Goal: Information Seeking & Learning: Learn about a topic

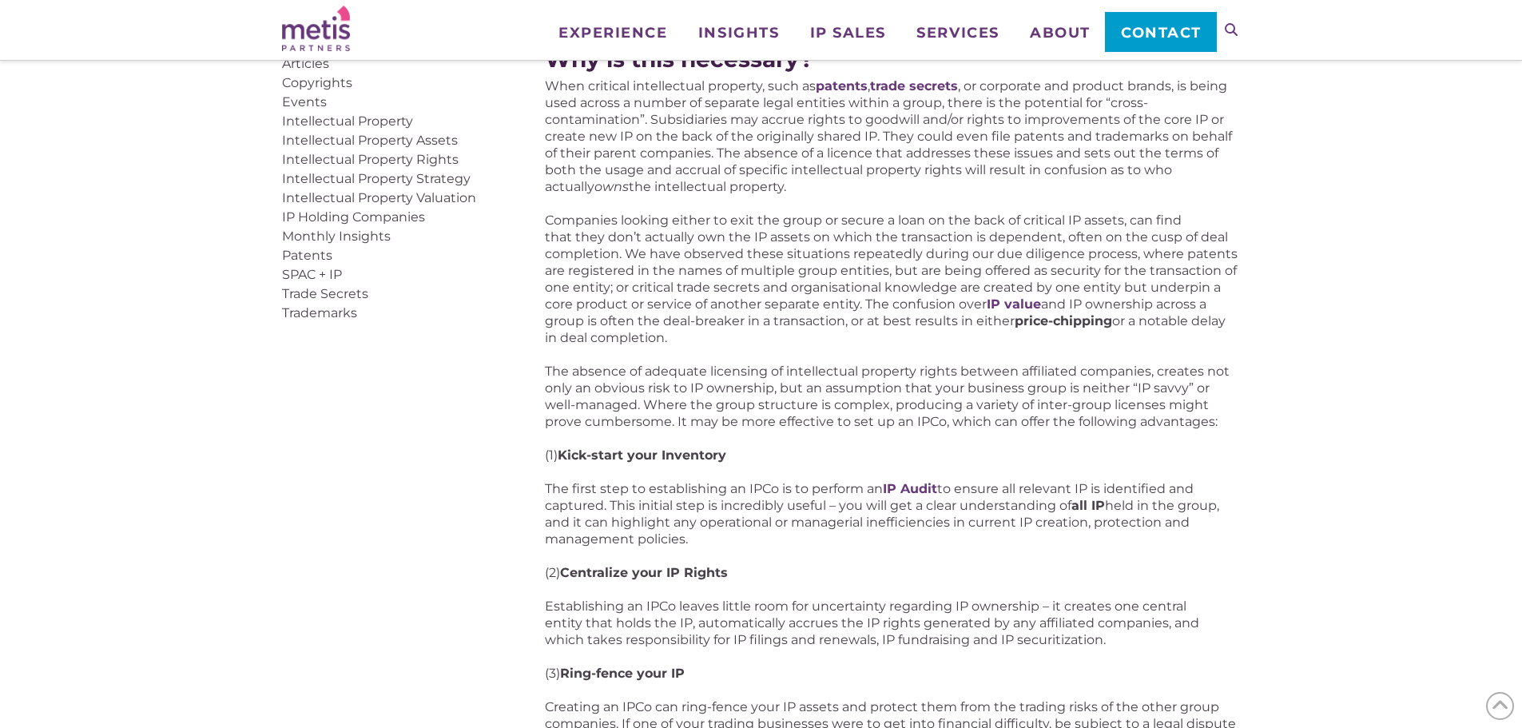
scroll to position [879, 0]
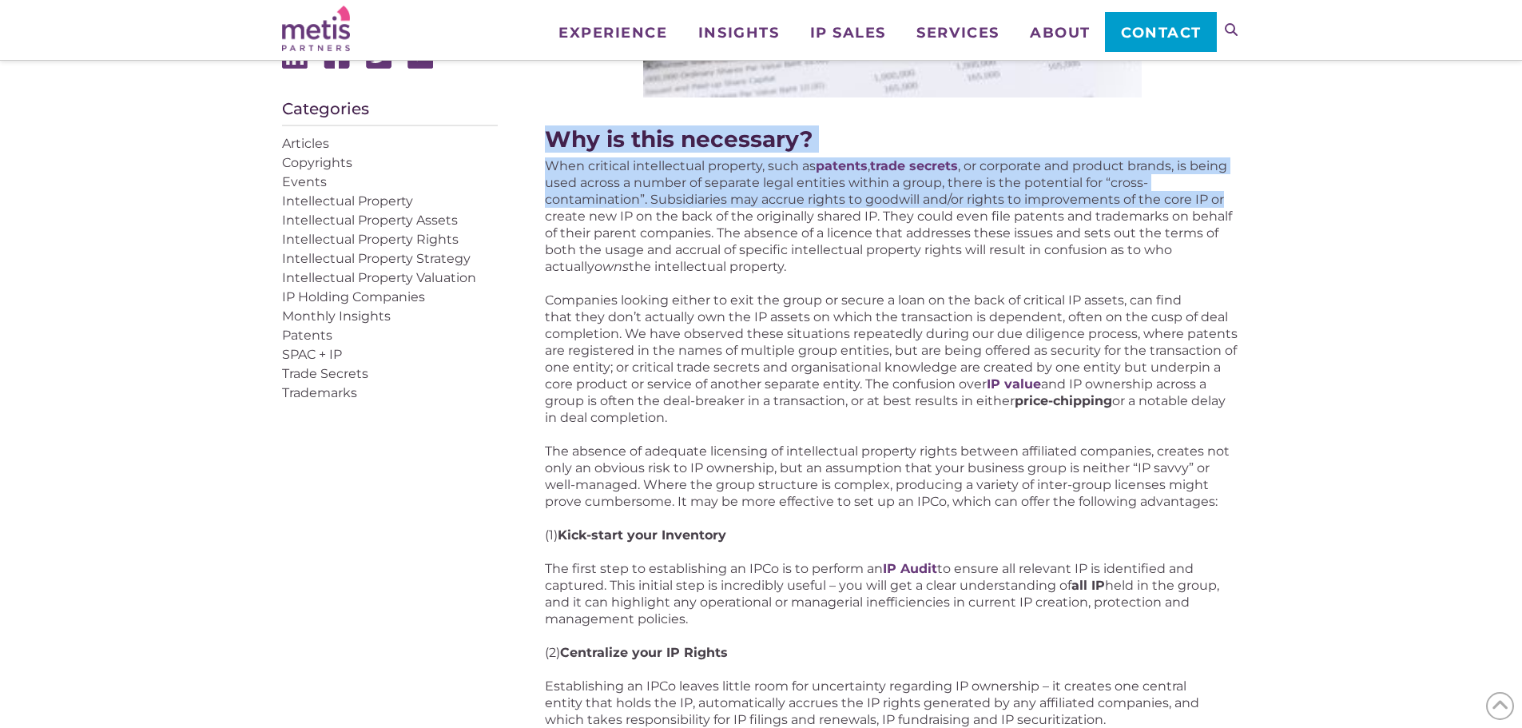
drag, startPoint x: 547, startPoint y: 153, endPoint x: 1243, endPoint y: 192, distance: 696.3
click at [865, 192] on div "Articles, IP Holding Companies 5 Ways an IP Holding Company Could Benefit Your …" at bounding box center [761, 480] width 1522 height 2278
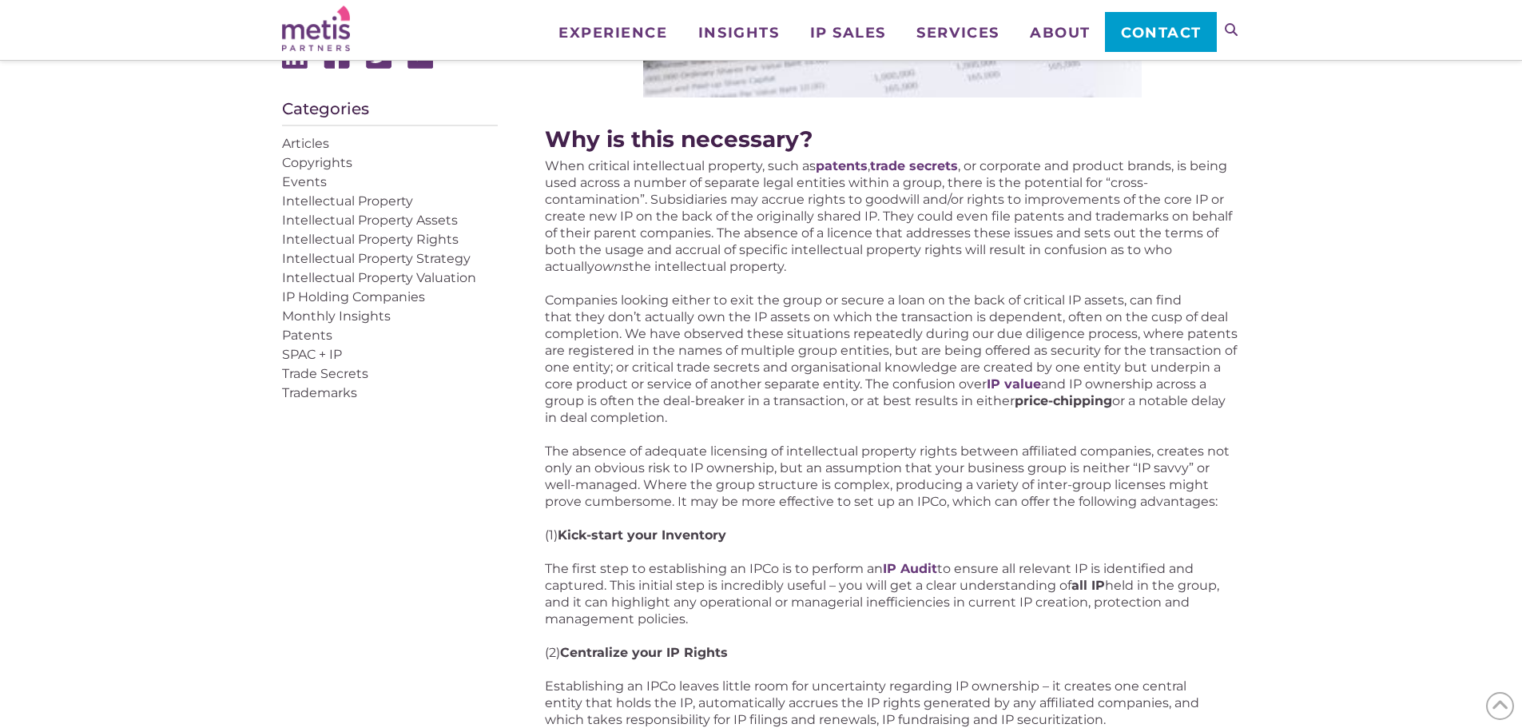
click at [570, 263] on p "When critical intellectual property, such as patents , trade secrets , or corpo…" at bounding box center [892, 215] width 695 height 117
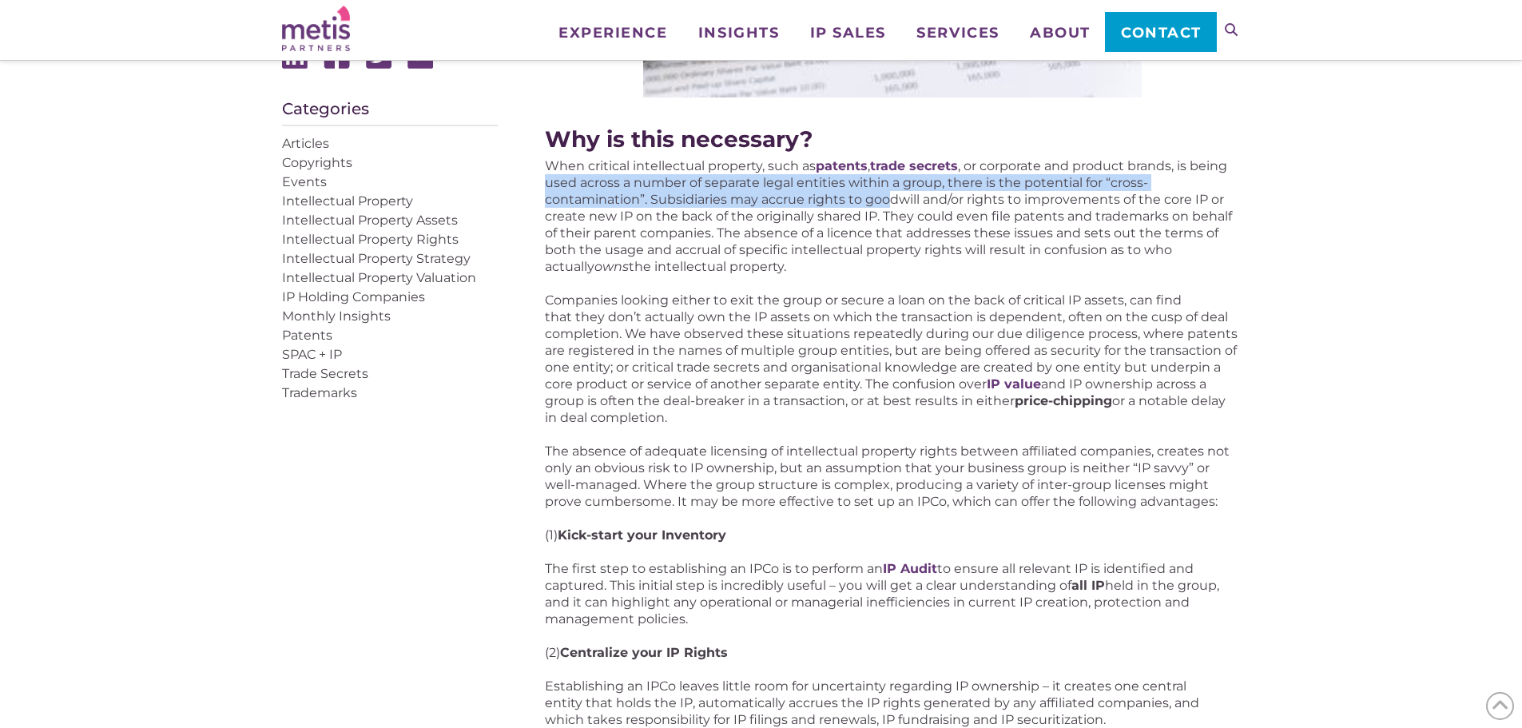
drag, startPoint x: 539, startPoint y: 174, endPoint x: 886, endPoint y: 193, distance: 348.1
click at [865, 193] on div "Articles, IP Holding Companies 5 Ways an IP Holding Company Could Benefit Your …" at bounding box center [761, 480] width 959 height 2278
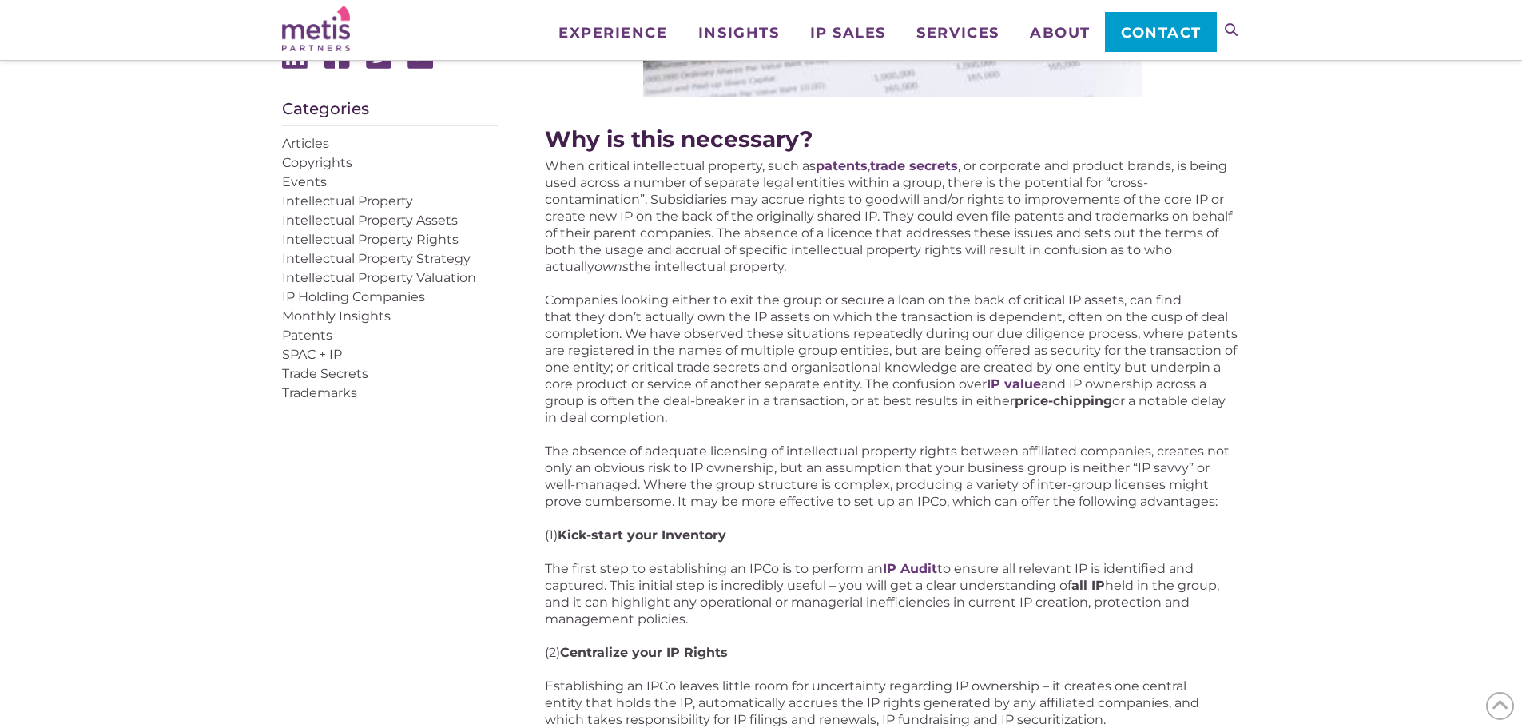
click at [788, 250] on p "When critical intellectual property, such as patents , trade secrets , or corpo…" at bounding box center [892, 215] width 695 height 117
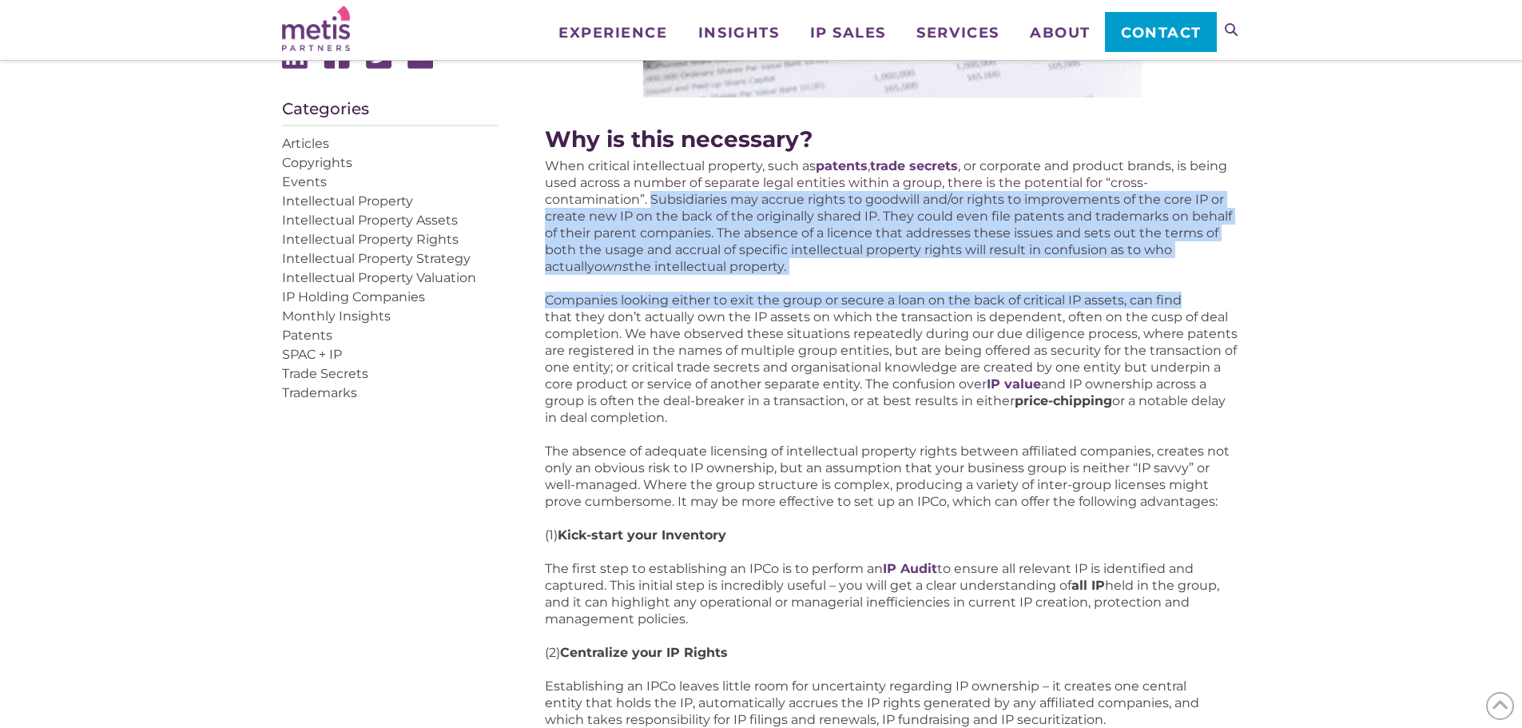
drag, startPoint x: 654, startPoint y: 195, endPoint x: 1215, endPoint y: 291, distance: 569.9
click at [865, 291] on div "5 Ways an IP Holding Company Could Benefit Your Business At Metis Partners, we …" at bounding box center [892, 352] width 695 height 1791
drag, startPoint x: 710, startPoint y: 412, endPoint x: 666, endPoint y: 410, distance: 43.2
click at [666, 410] on p "Companies looking either to exit the group or secure a loan on the back of crit…" at bounding box center [892, 359] width 695 height 134
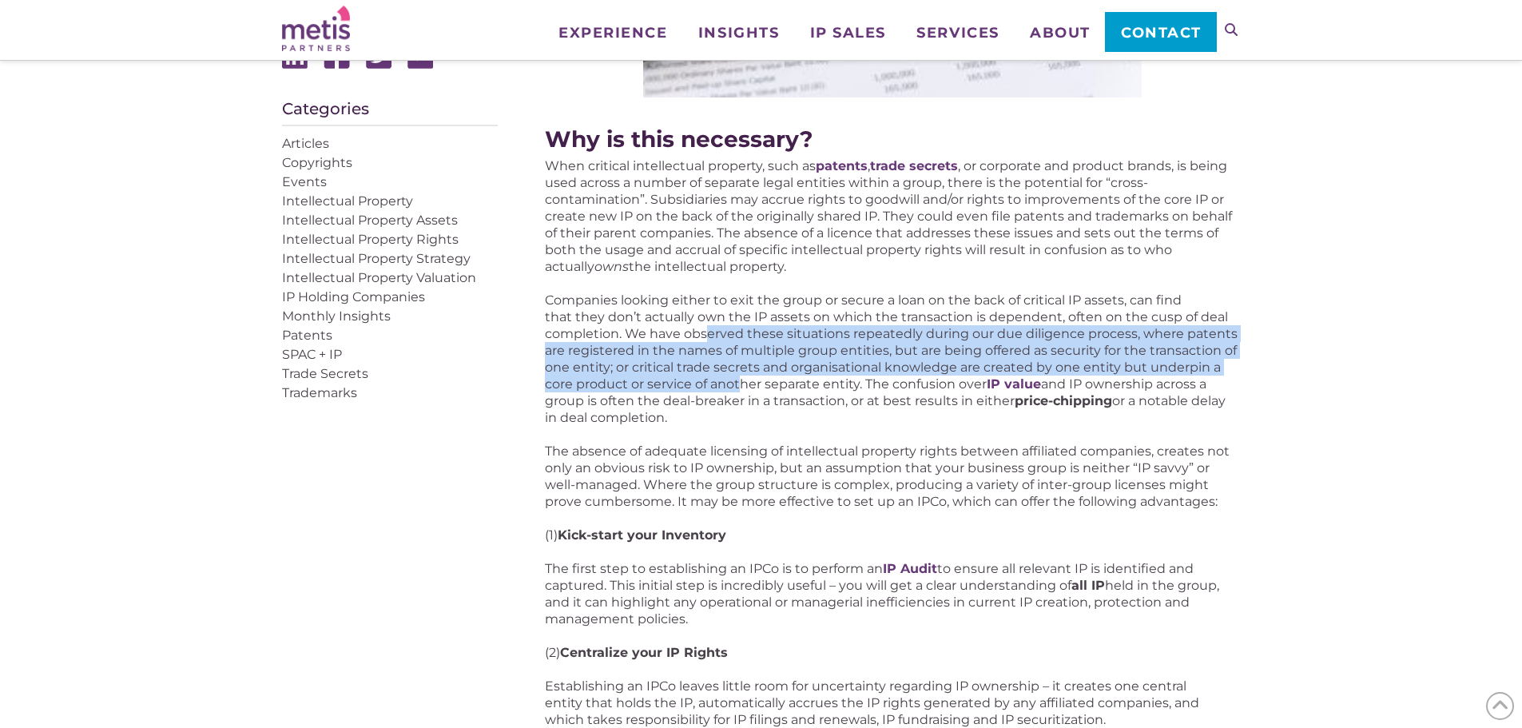
drag, startPoint x: 705, startPoint y: 329, endPoint x: 743, endPoint y: 377, distance: 61.4
click at [743, 377] on p "Companies looking either to exit the group or secure a loan on the back of crit…" at bounding box center [892, 359] width 695 height 134
click at [676, 355] on p "Companies looking either to exit the group or secure a loan on the back of crit…" at bounding box center [892, 359] width 695 height 134
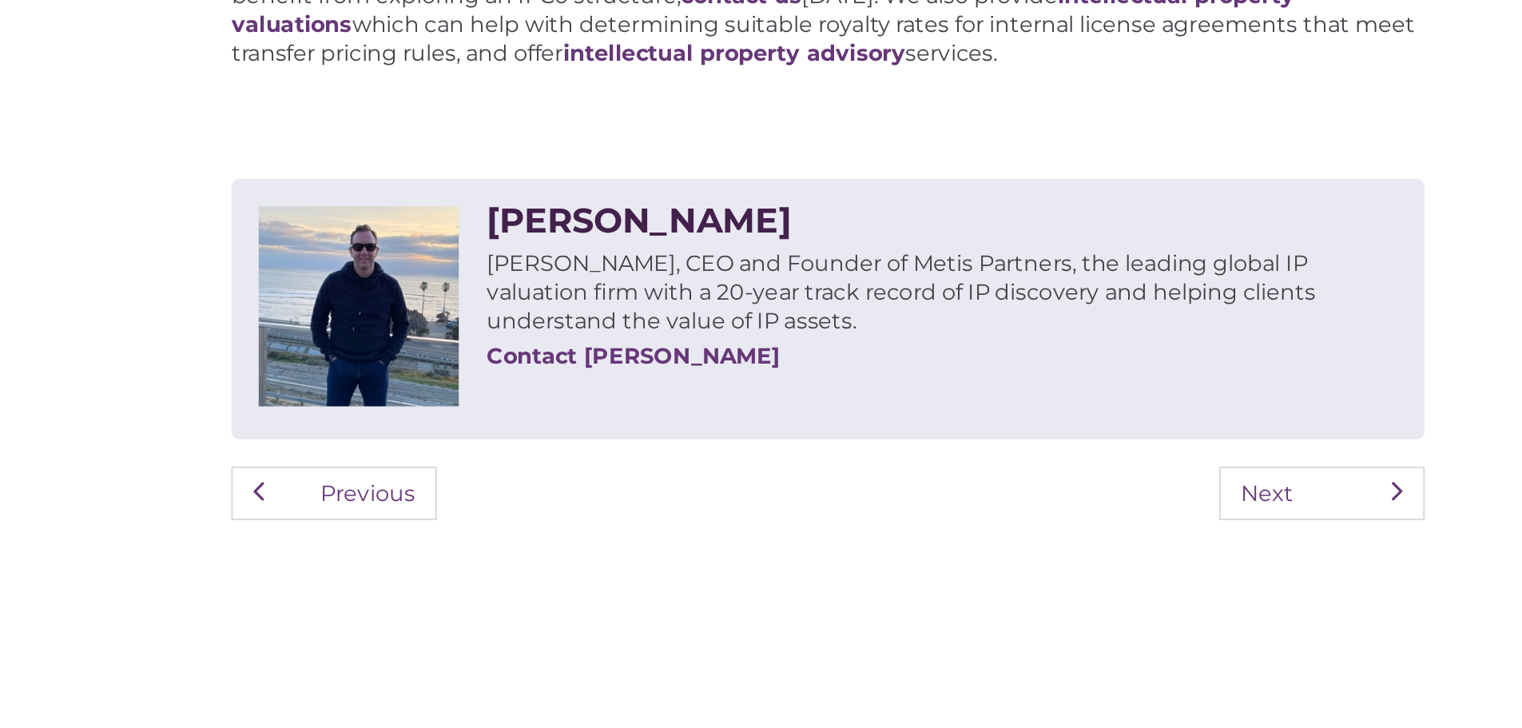
scroll to position [1770, 0]
